Goal: Navigation & Orientation: Find specific page/section

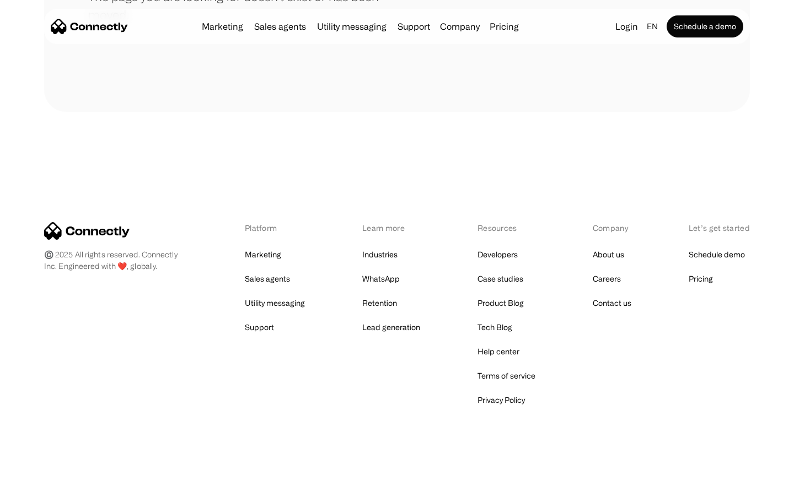
scroll to position [201, 0]
